Goal: Download file/media

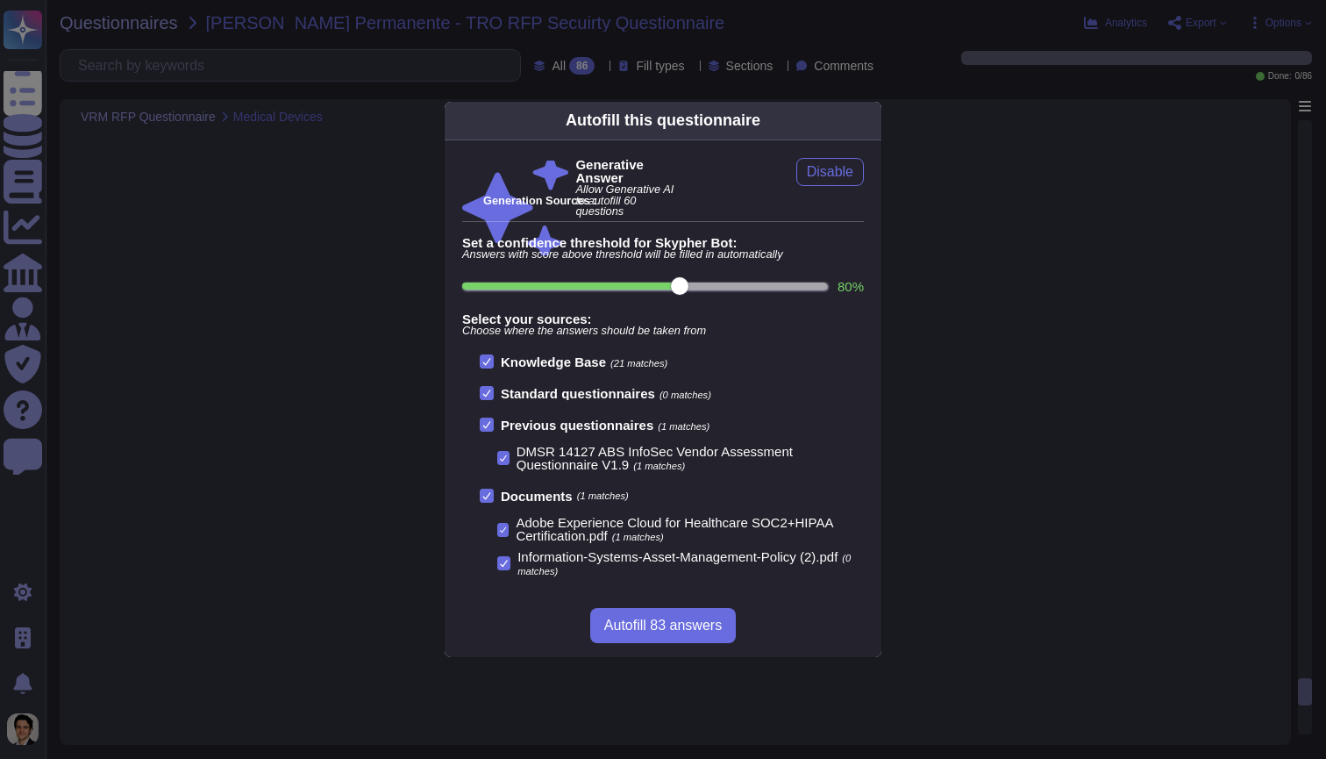
scroll to position [15967, 0]
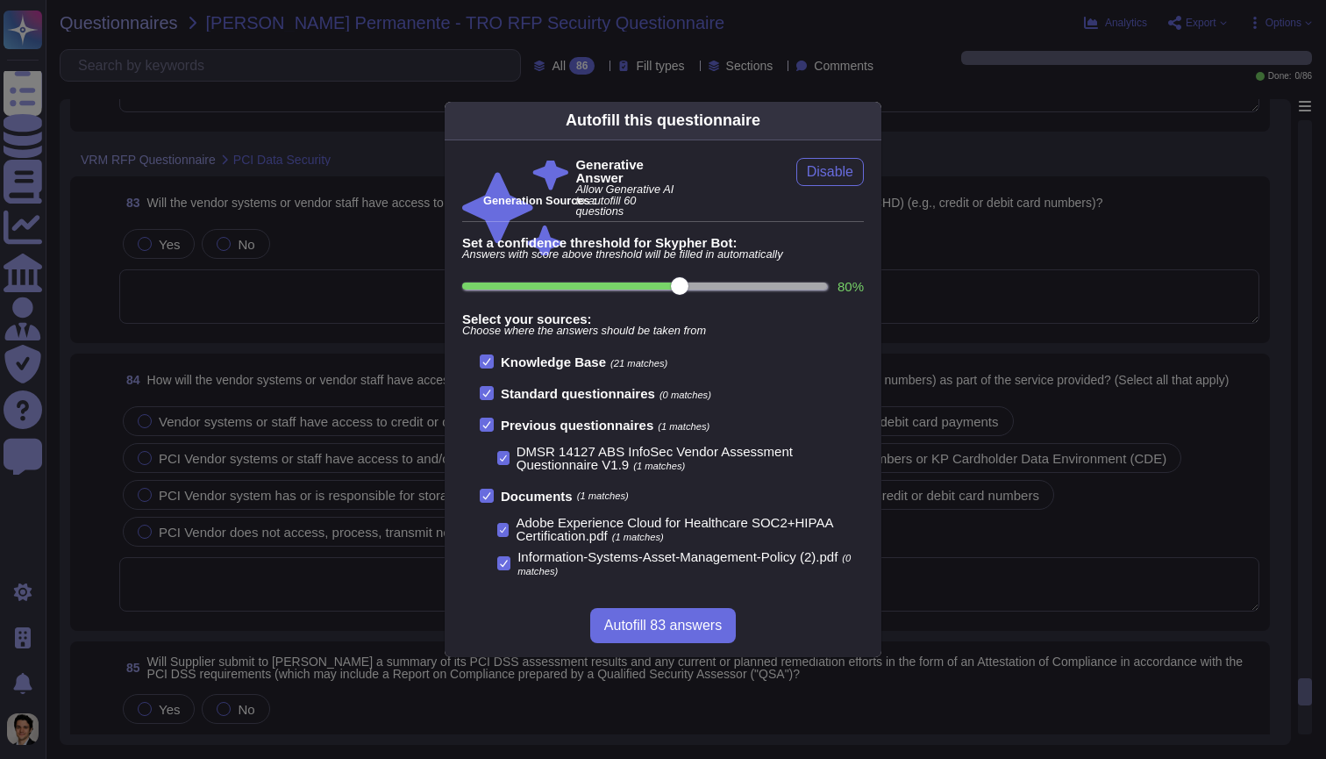
click at [1165, 178] on div "Autofill this questionnaire Generative Answer Allow Generative AI to autofill 6…" at bounding box center [663, 379] width 1326 height 759
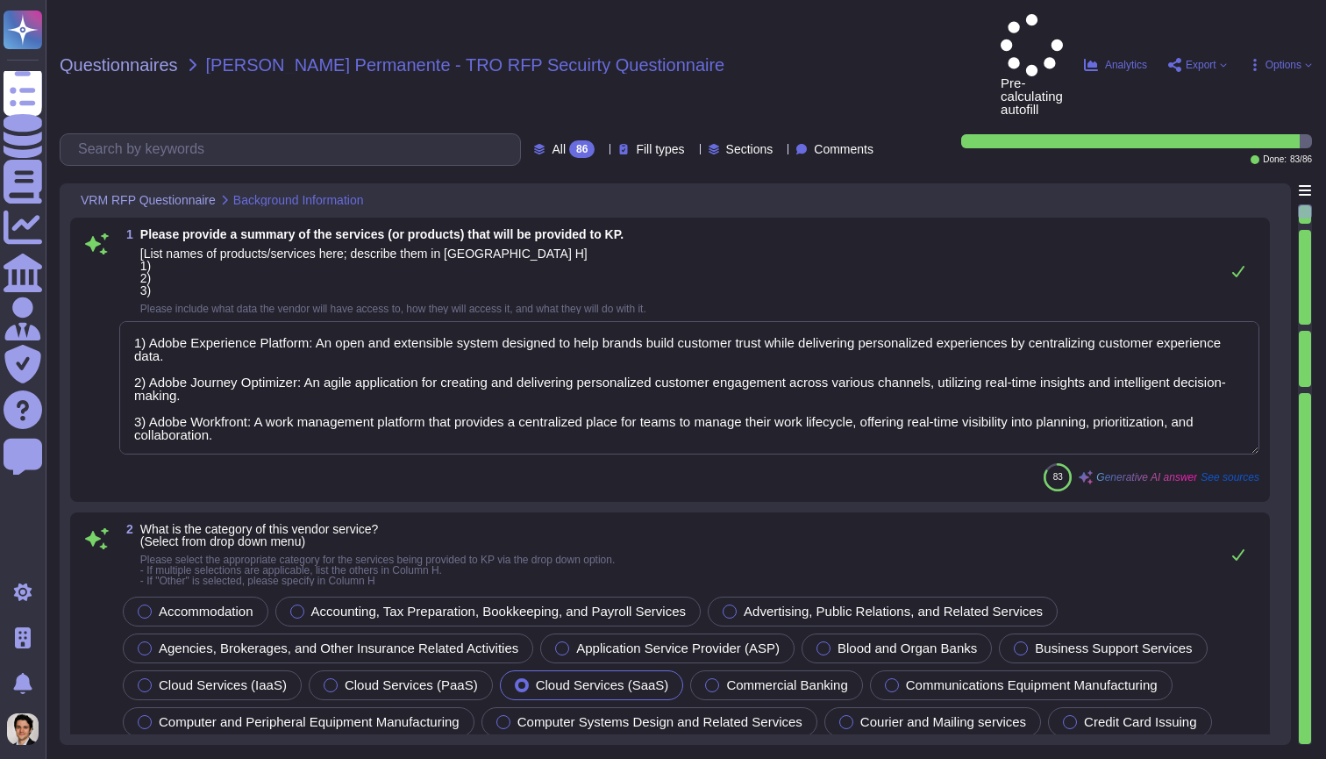
type textarea "1) Adobe Experience Platform: An open and extensible system designed to help br…"
type textarea "Adobe Inc."
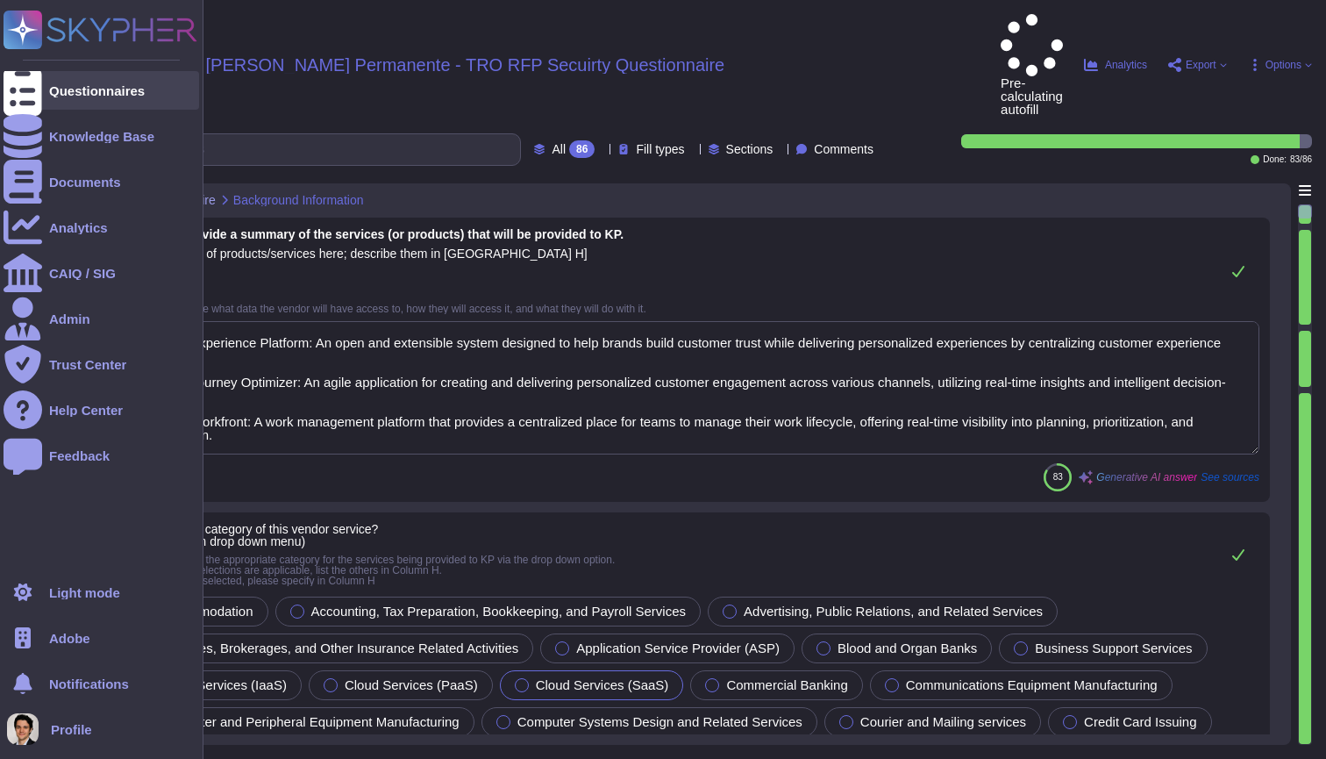
click at [18, 96] on icon at bounding box center [23, 91] width 39 height 52
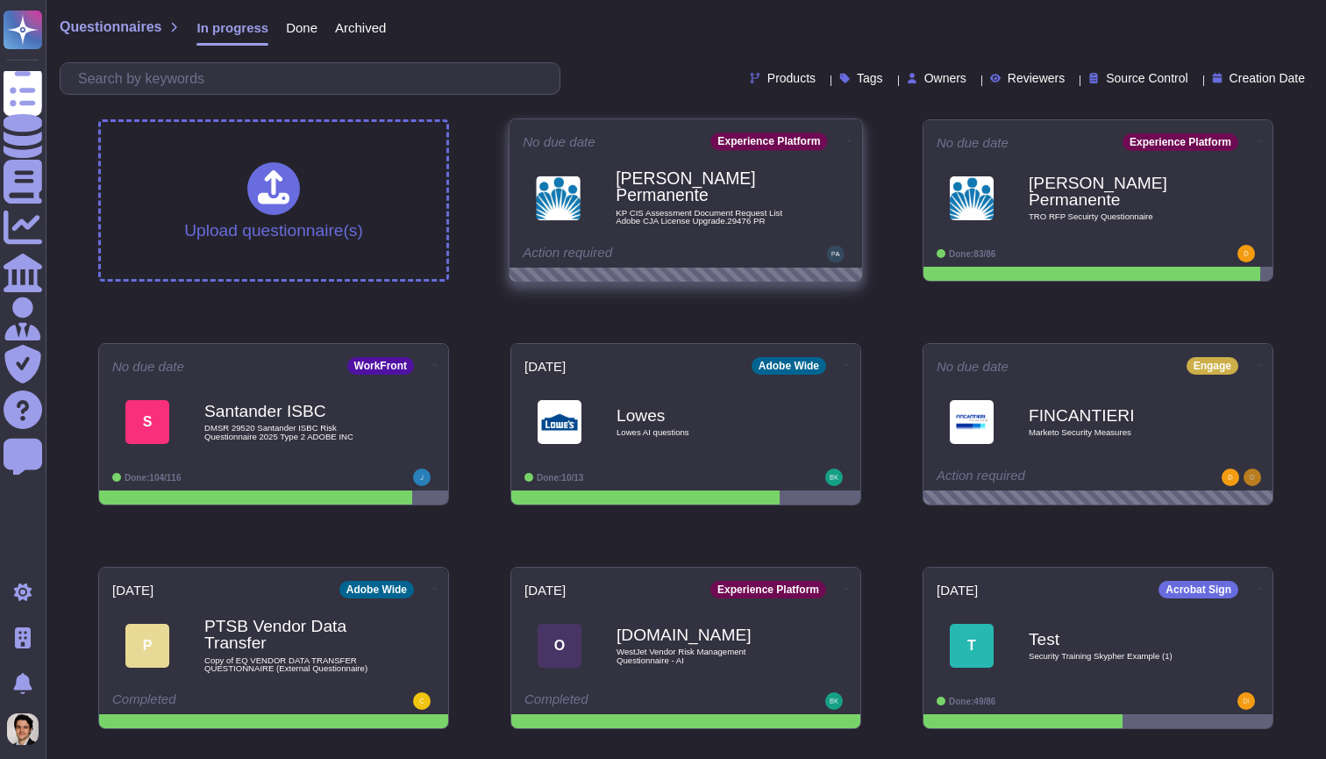
click at [805, 190] on span "[PERSON_NAME] Permanente KP CIS Assessment Document Request List Adobe CJA Lice…" at bounding box center [686, 197] width 326 height 71
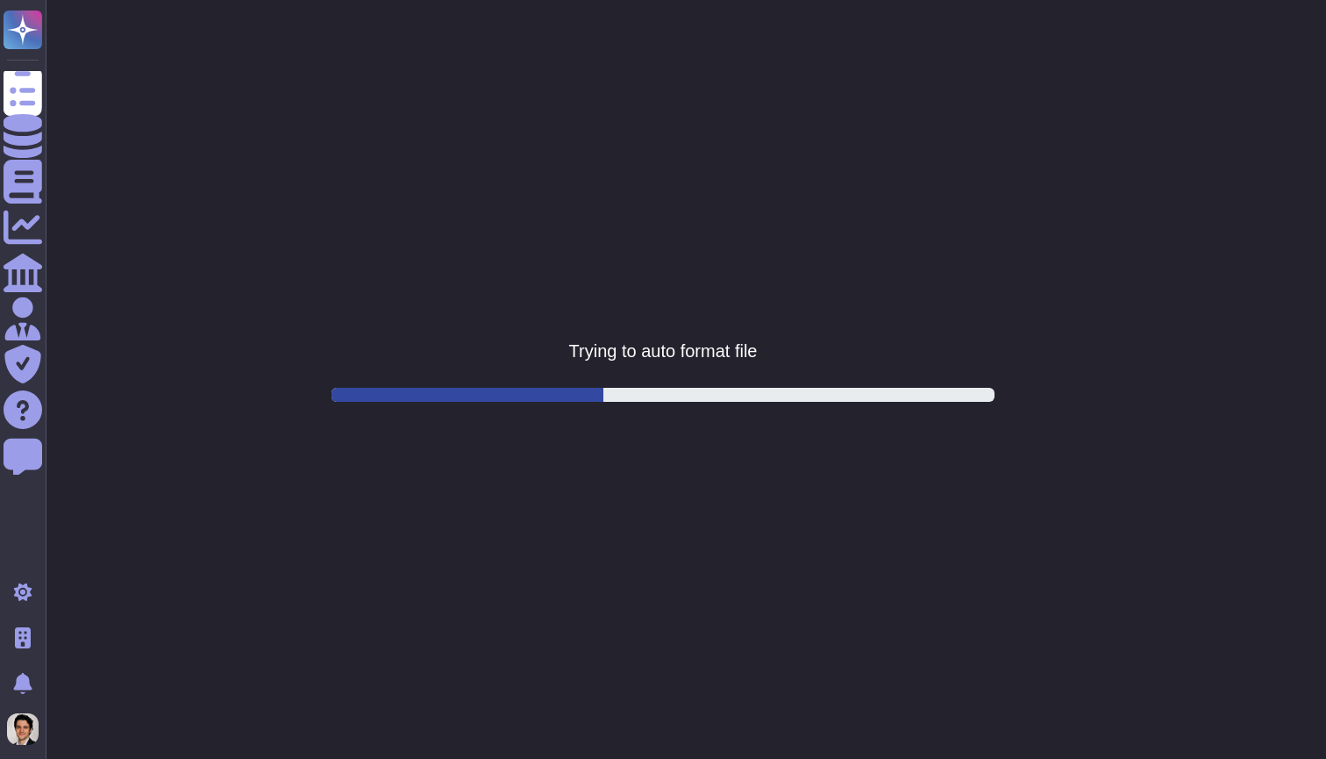
click at [865, 0] on html "Questionnaires Knowledge Base Documents Analytics CAIQ / SIG Admin Trust Center…" at bounding box center [663, 0] width 1326 height 0
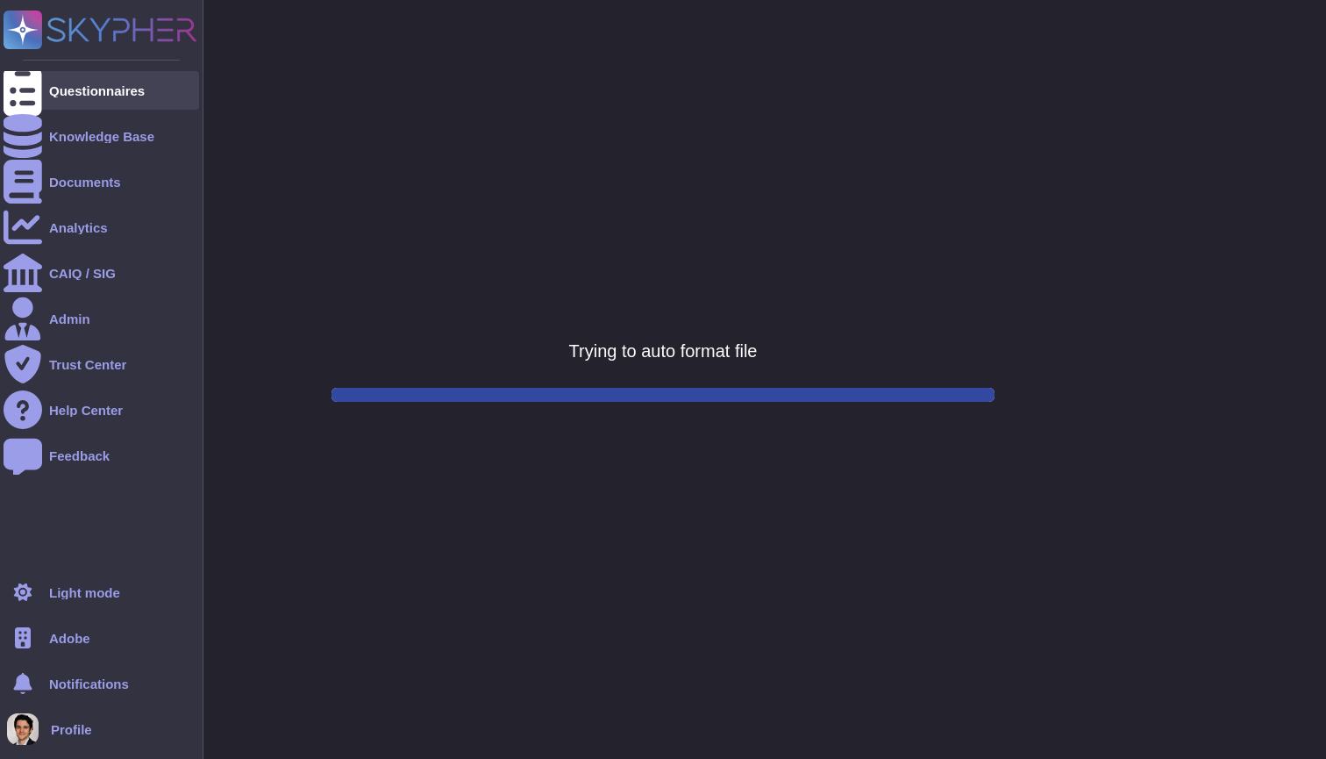
click at [28, 85] on icon at bounding box center [23, 91] width 39 height 52
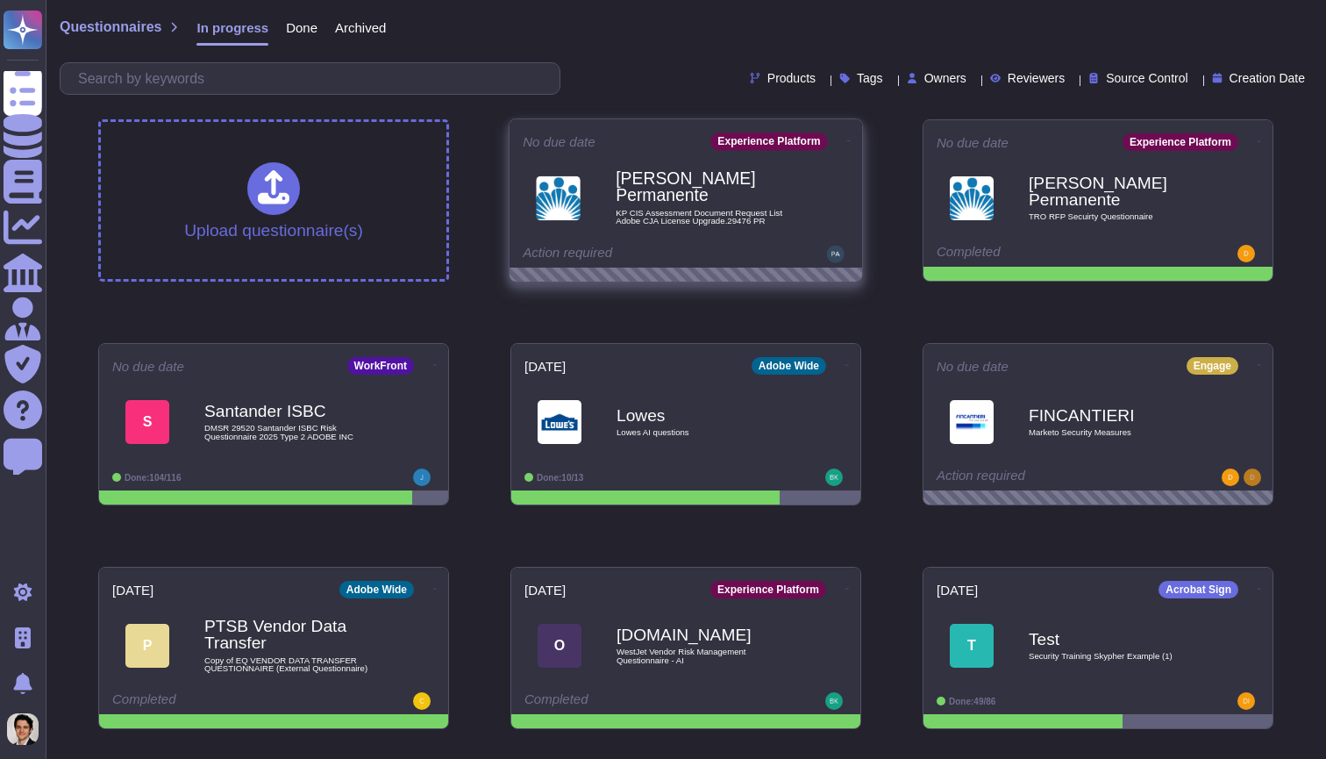
click at [847, 139] on icon at bounding box center [849, 141] width 4 height 4
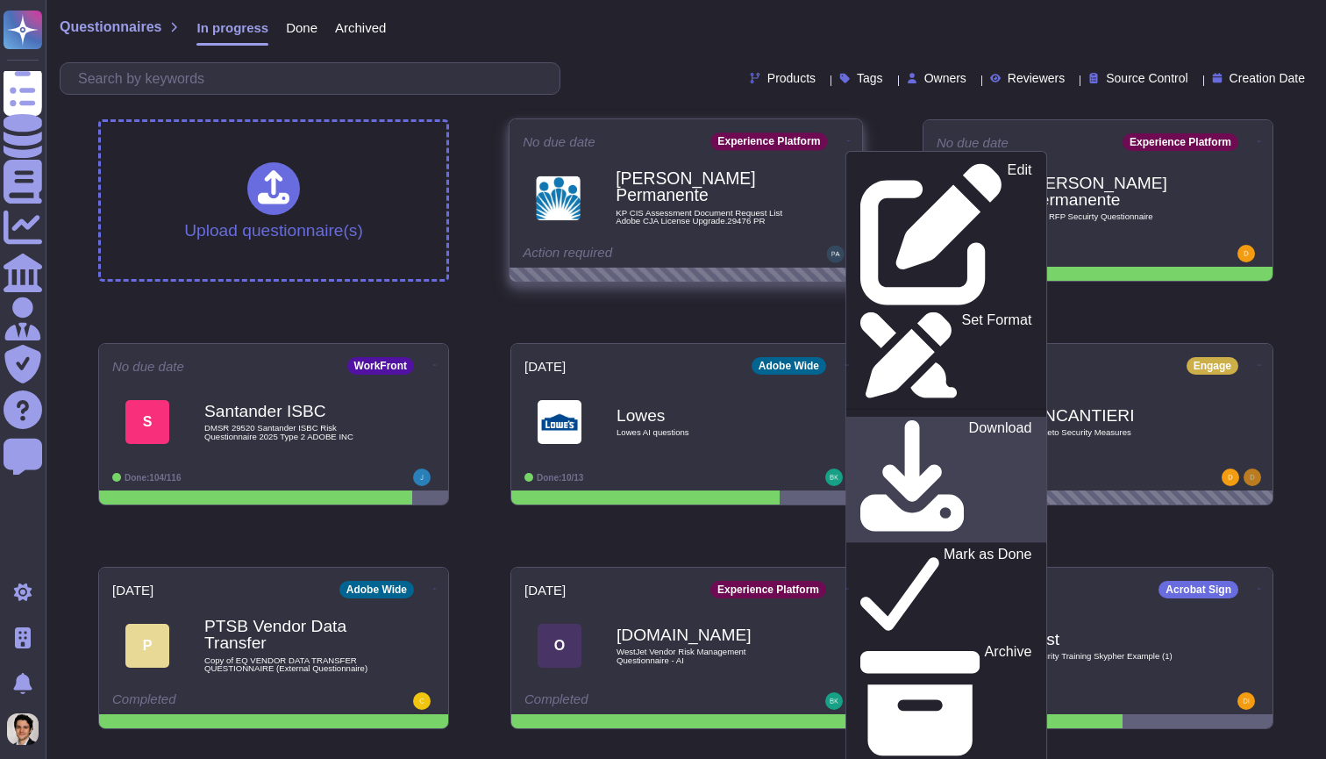
click at [969, 421] on p "Download" at bounding box center [1000, 480] width 63 height 118
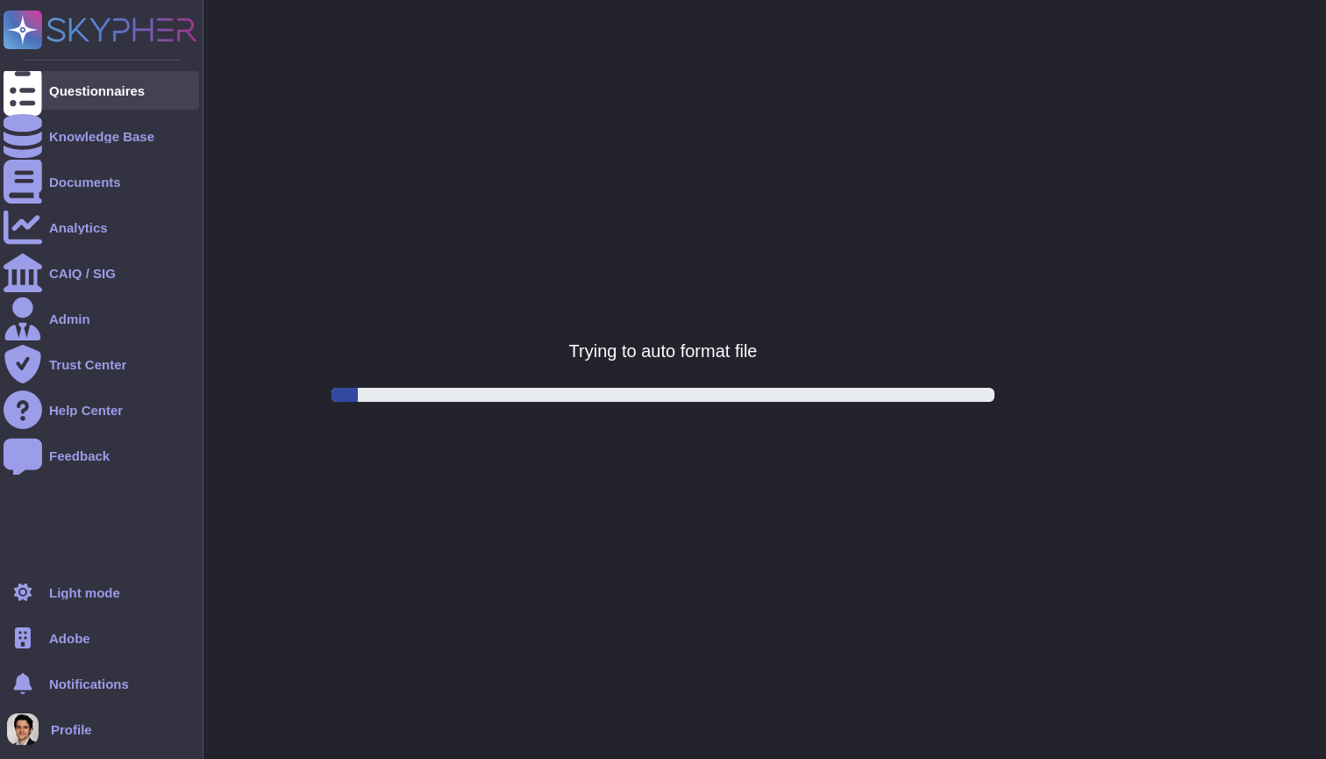
click at [14, 96] on icon at bounding box center [23, 91] width 39 height 52
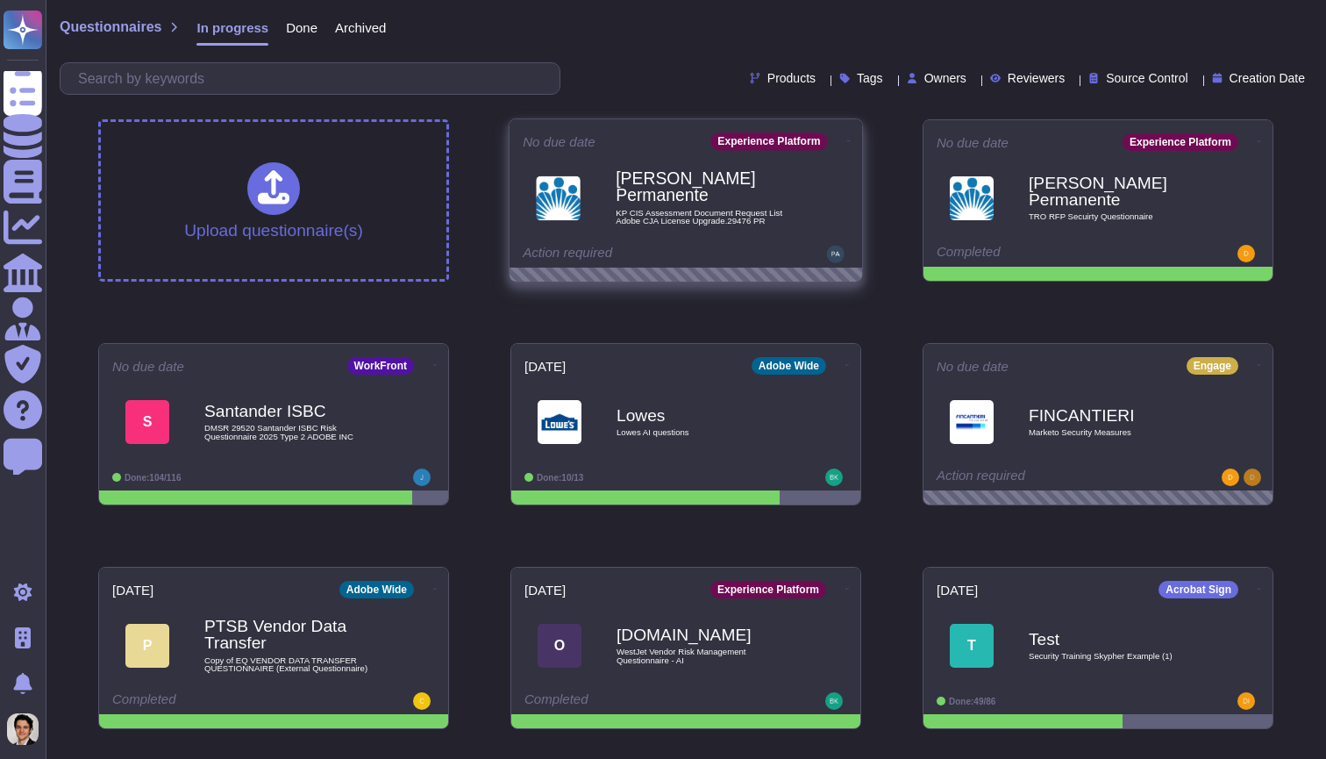
click at [847, 139] on icon at bounding box center [849, 141] width 4 height 4
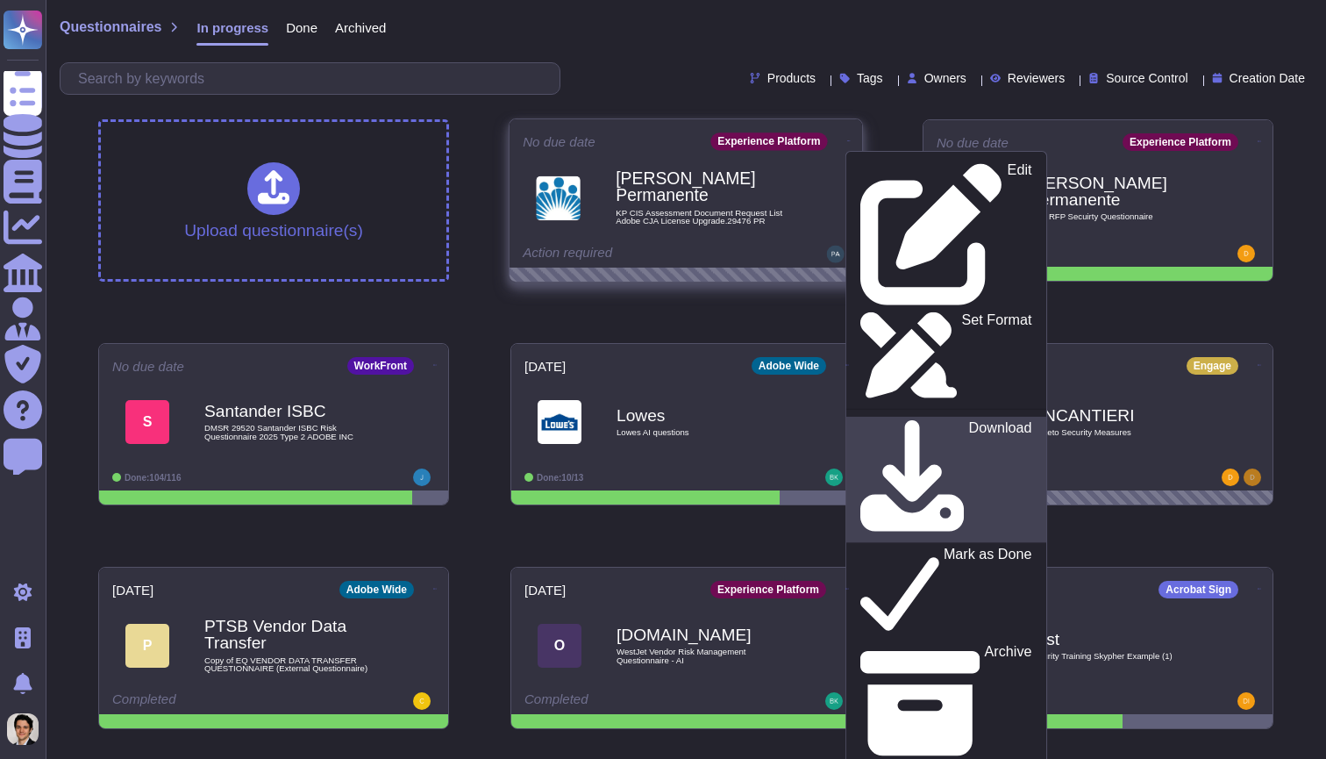
click at [969, 421] on p "Download" at bounding box center [1000, 480] width 63 height 118
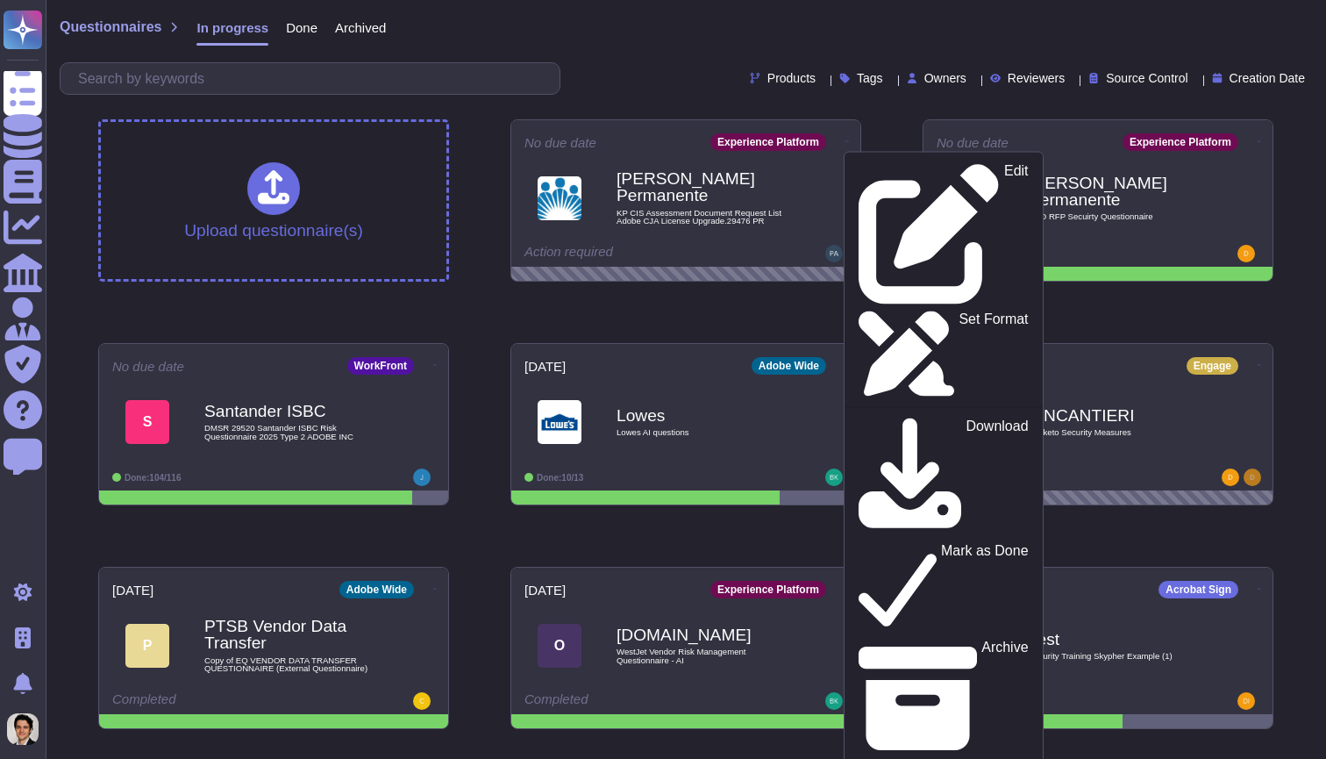
click at [563, 59] on div "Questionnaires In progress Done Archived Products Tags Owners Reviewers Source …" at bounding box center [686, 52] width 1280 height 105
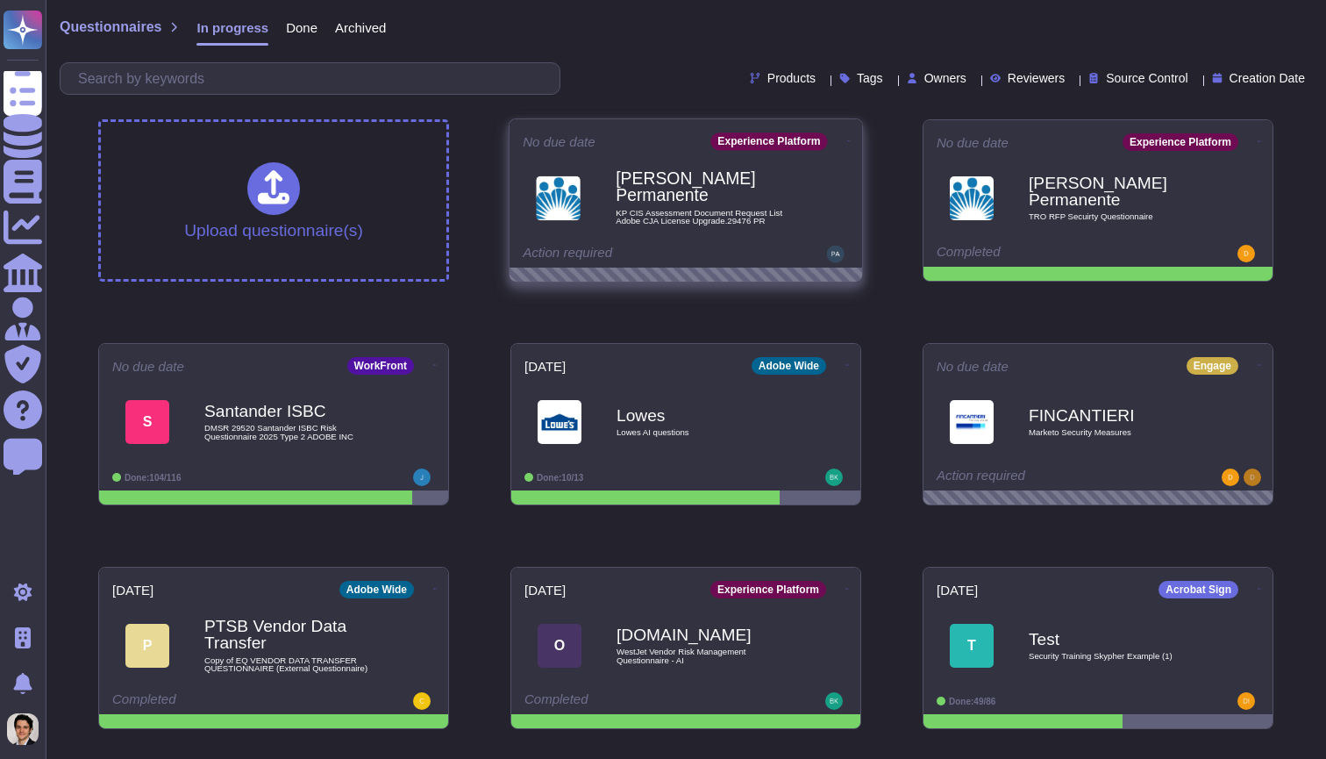
click at [634, 175] on b "[PERSON_NAME] Permanente" at bounding box center [704, 187] width 177 height 34
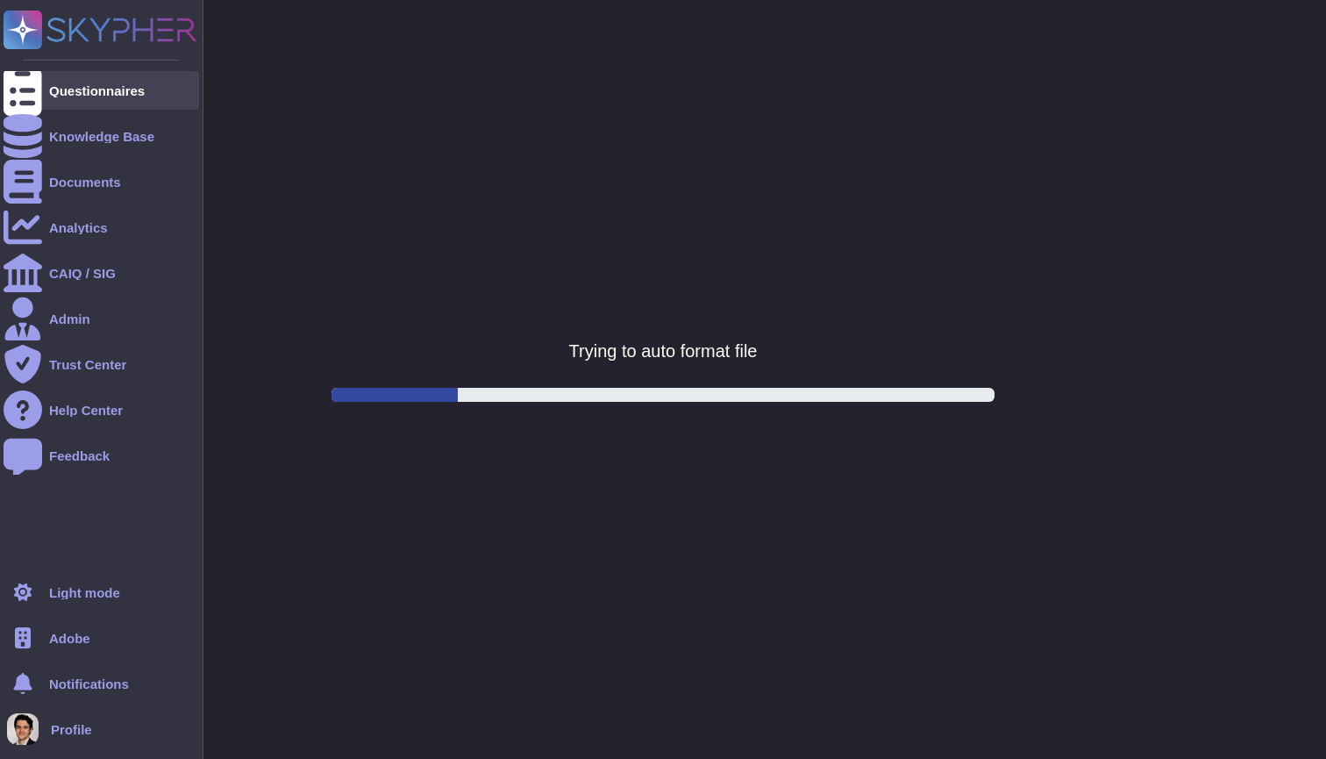
click at [36, 85] on div at bounding box center [23, 90] width 39 height 39
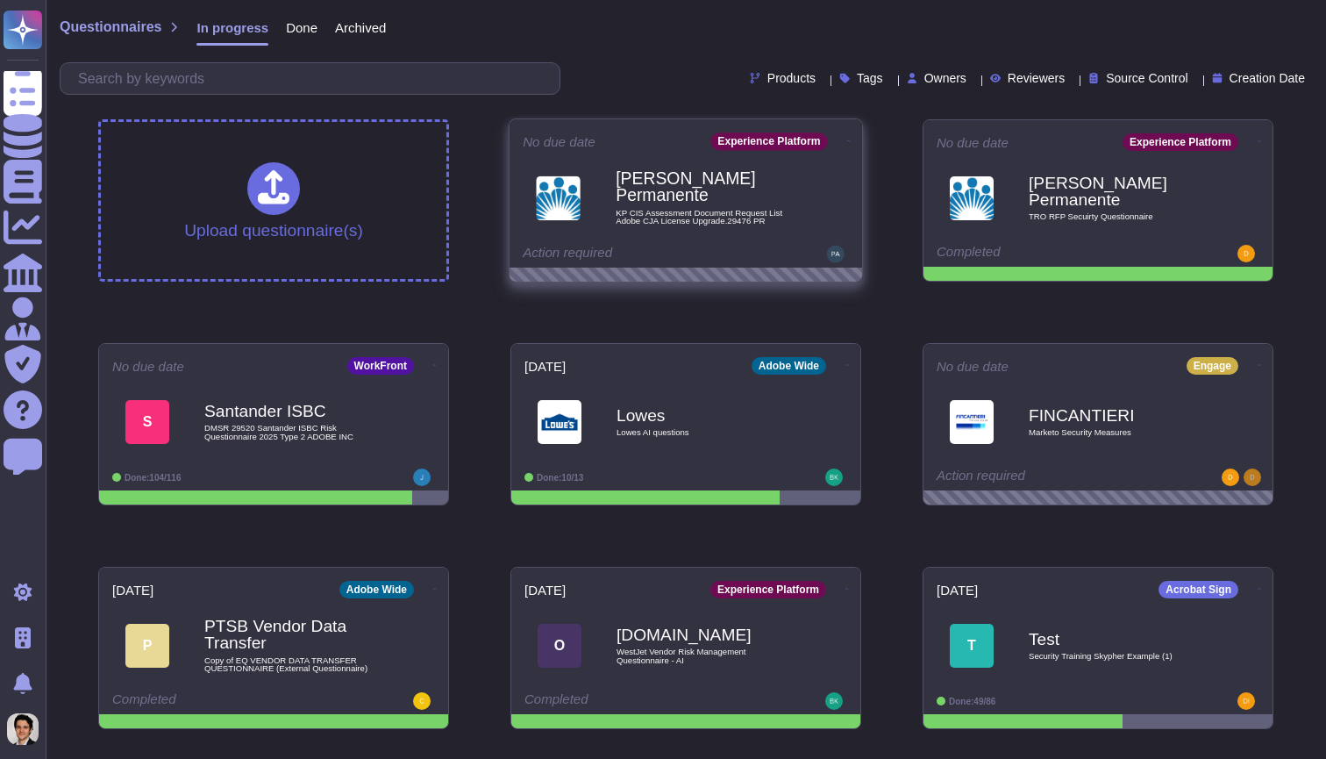
click at [680, 182] on b "[PERSON_NAME] Permanente" at bounding box center [704, 187] width 177 height 34
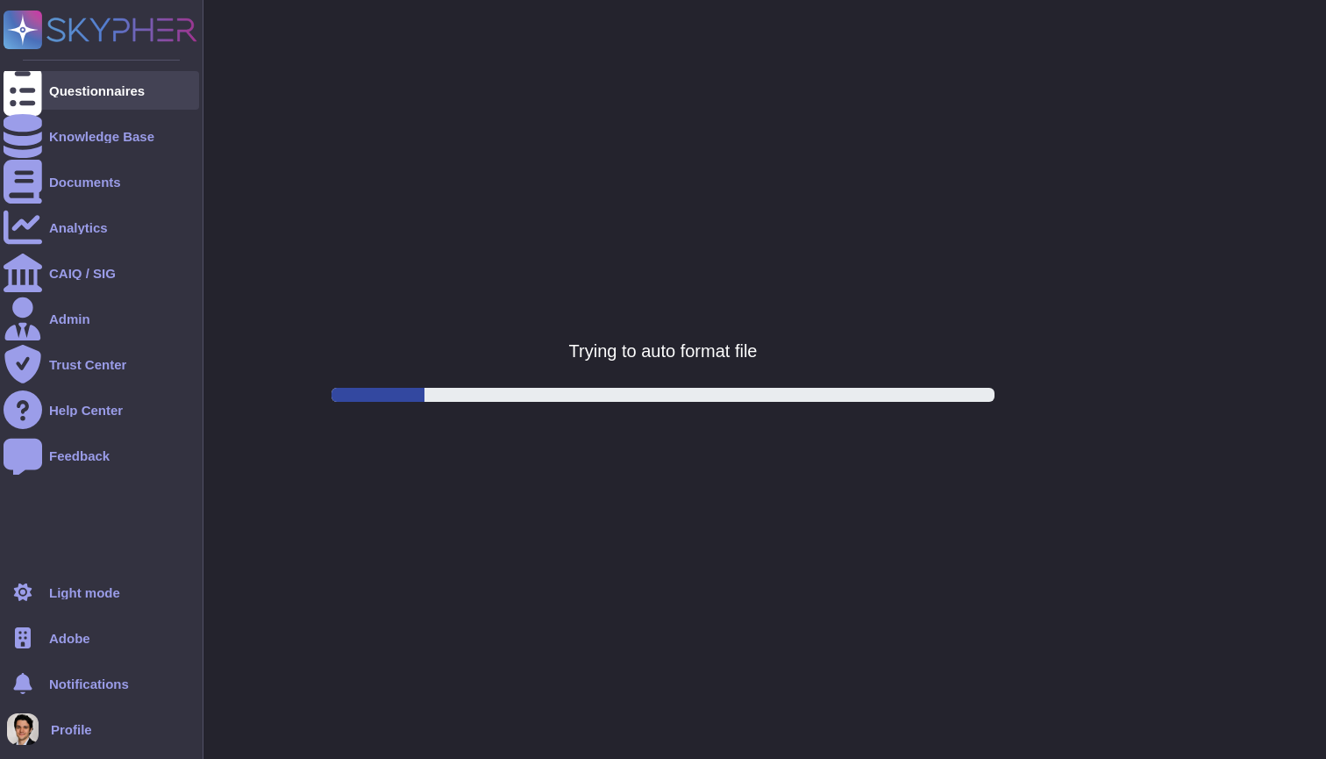
click at [35, 90] on div at bounding box center [23, 90] width 39 height 39
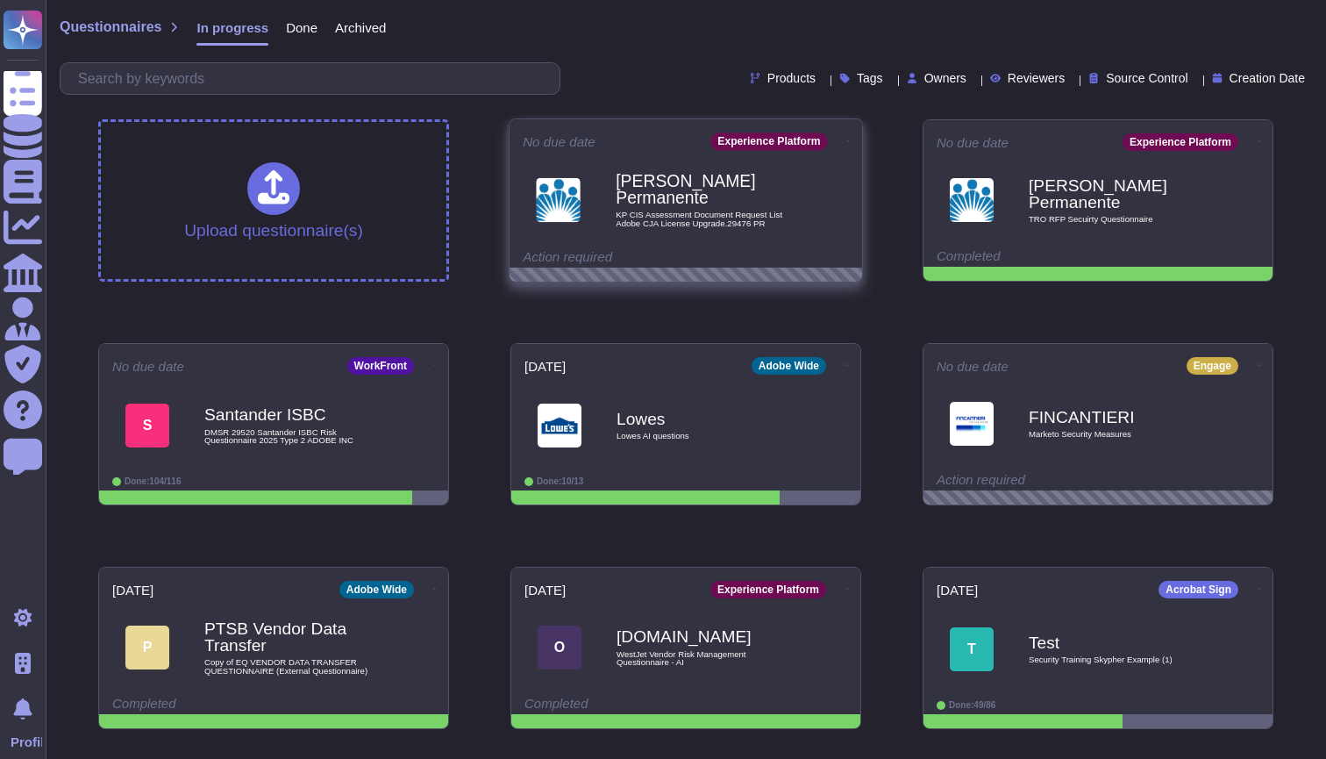
click at [586, 218] on span "[PERSON_NAME] Permanente KP CIS Assessment Document Request List Adobe CJA Lice…" at bounding box center [686, 200] width 326 height 71
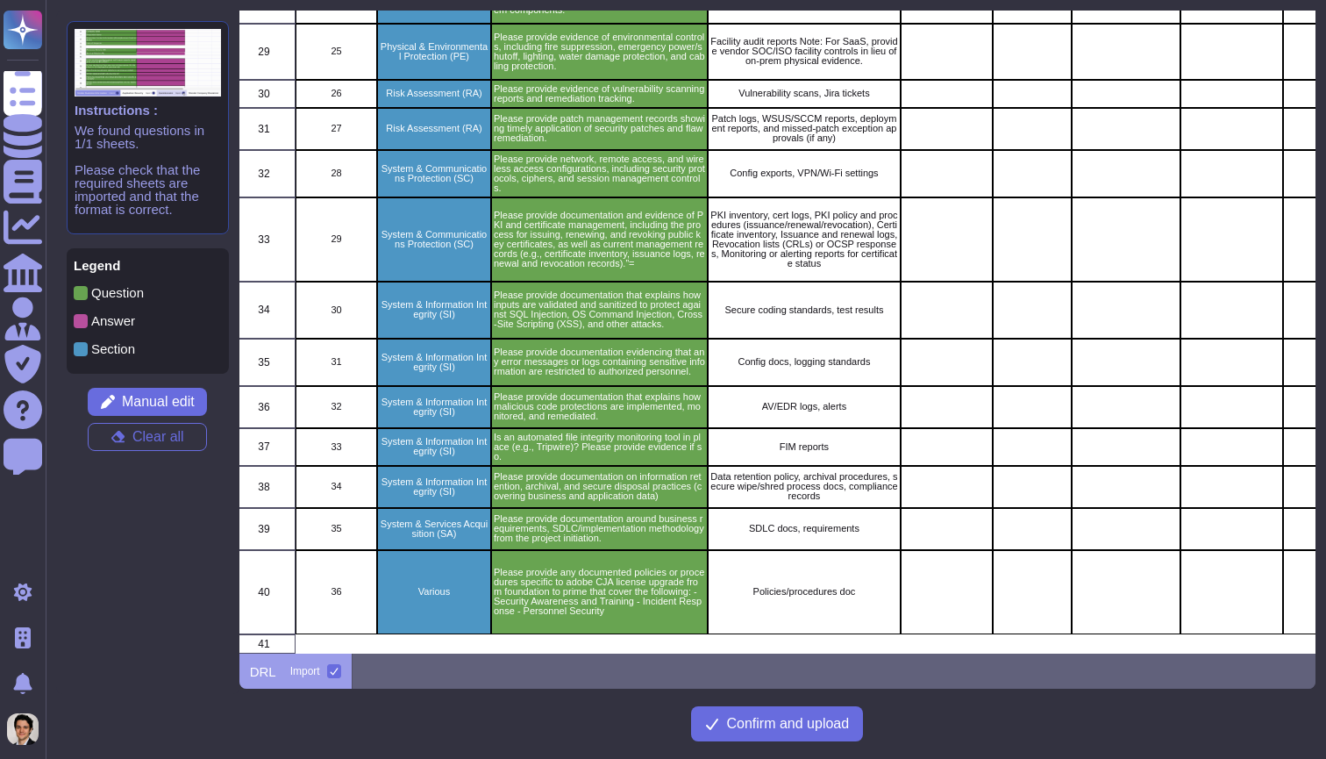
scroll to position [1505, 7]
